Goal: Transaction & Acquisition: Purchase product/service

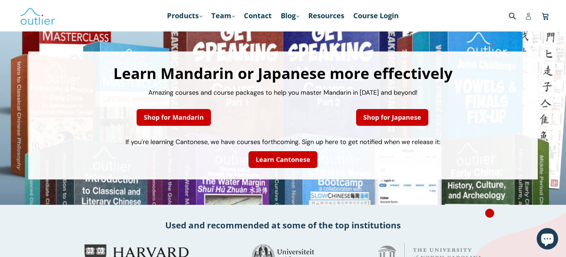
click at [531, 18] on icon at bounding box center [527, 16] width 7 height 7
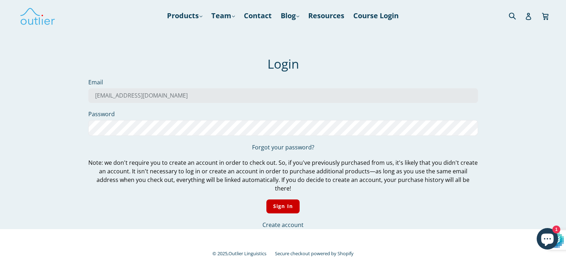
type input "manuelhuygen@gmail.com"
click at [266, 199] on input "Sign In" at bounding box center [282, 206] width 33 height 14
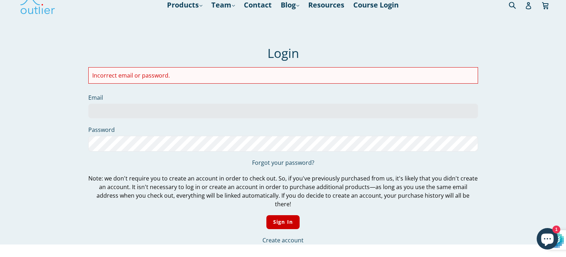
scroll to position [36, 0]
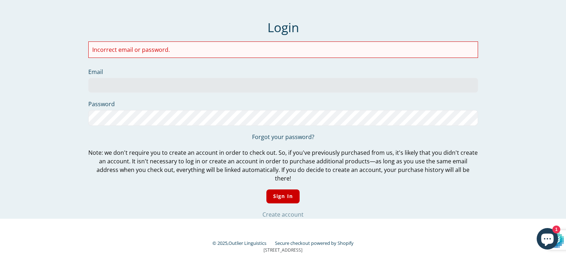
click at [285, 210] on link "Create account" at bounding box center [282, 214] width 41 height 8
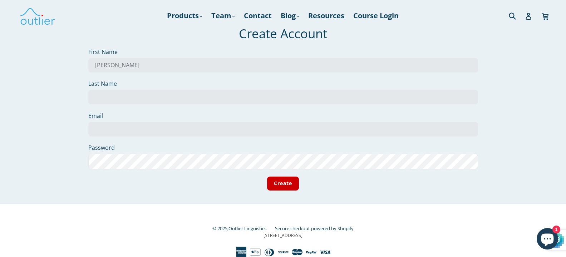
type input "Manuel"
type input "Huygen"
type input "manuelhuygen@gmail.com"
click at [278, 190] on input "Create" at bounding box center [283, 183] width 32 height 14
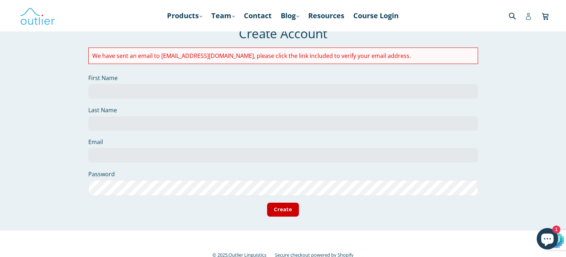
click at [527, 17] on icon at bounding box center [527, 16] width 5 height 7
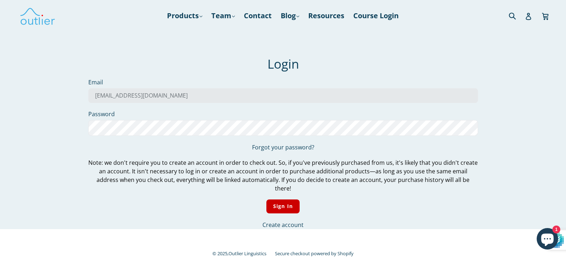
type input "manuelhuygen@gmail.com"
click at [266, 199] on input "Sign In" at bounding box center [282, 206] width 33 height 14
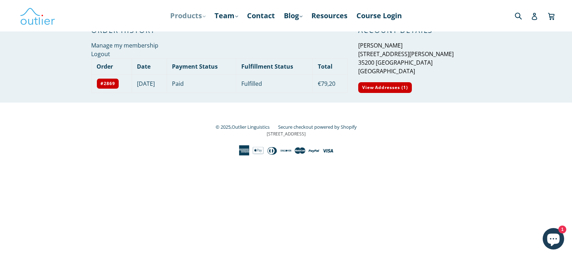
click at [200, 14] on link "Products .cls-1{fill:#231f20} expand" at bounding box center [187, 15] width 43 height 13
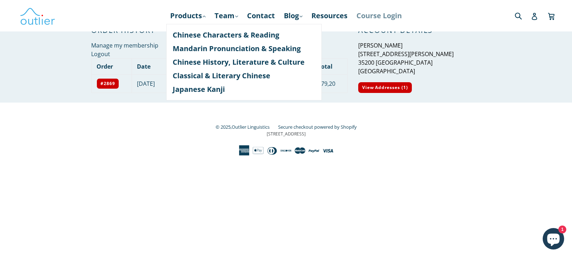
click at [389, 16] on link "Course Login" at bounding box center [379, 15] width 53 height 13
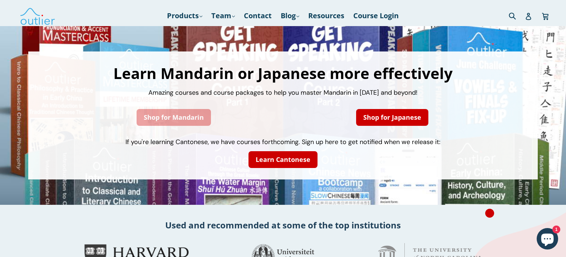
click at [188, 111] on link "Shop for Mandarin" at bounding box center [173, 117] width 74 height 17
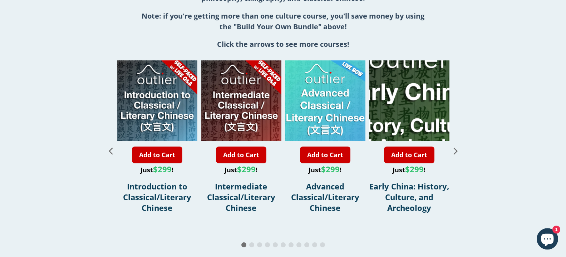
scroll to position [802, 0]
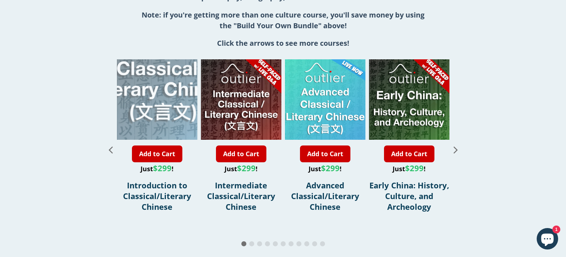
click at [153, 120] on div "1 / 11" at bounding box center [163, 59] width 161 height 161
